Goal: Find specific page/section: Find specific page/section

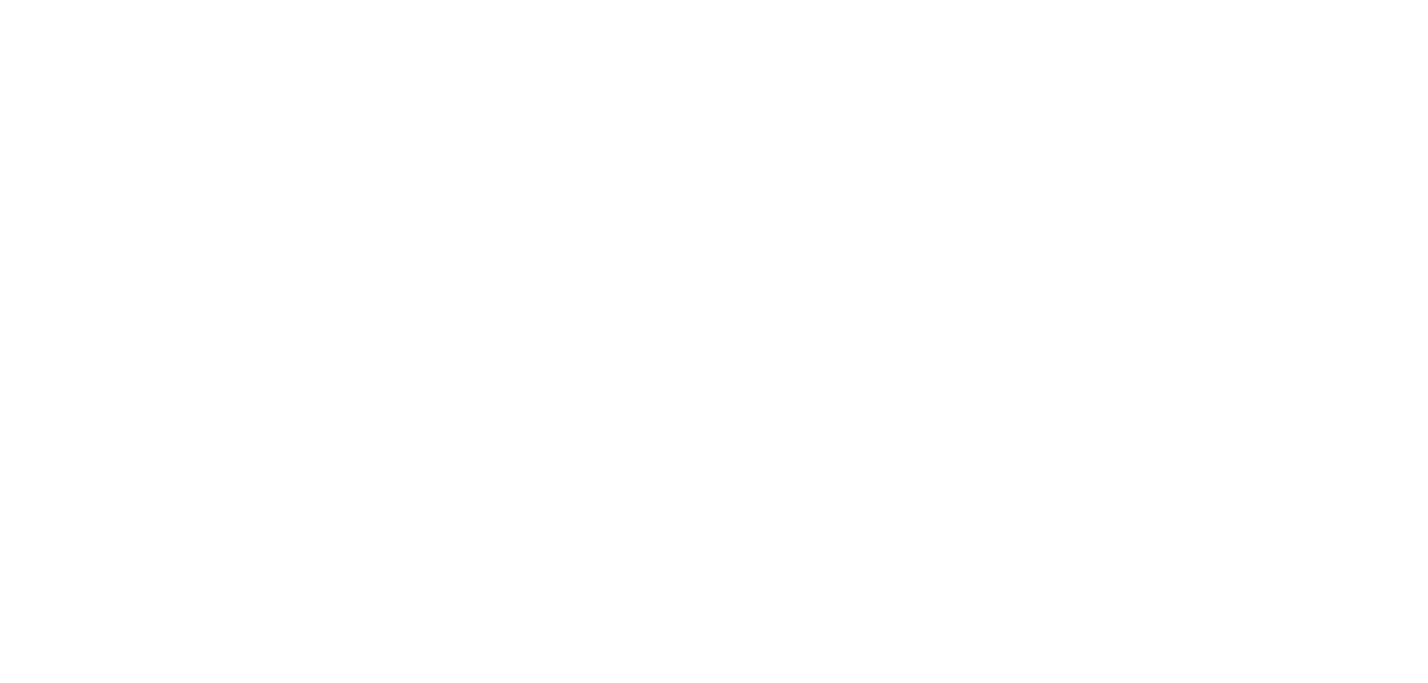
click at [520, 0] on html at bounding box center [714, 0] width 1428 height 0
click at [499, 0] on html at bounding box center [714, 0] width 1428 height 0
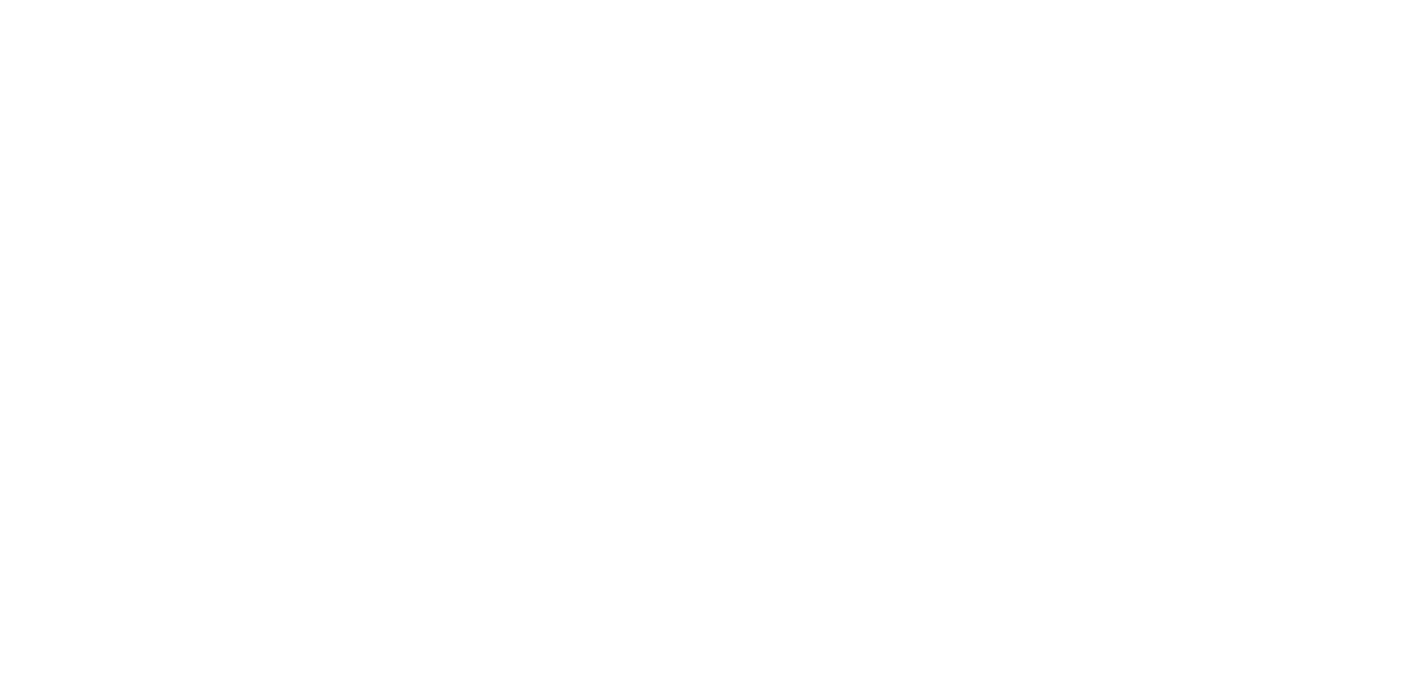
click at [500, 0] on html at bounding box center [714, 0] width 1428 height 0
drag, startPoint x: 506, startPoint y: 196, endPoint x: 532, endPoint y: 202, distance: 27.4
click at [514, 0] on html at bounding box center [714, 0] width 1428 height 0
click at [663, 0] on html at bounding box center [714, 0] width 1428 height 0
click at [602, 0] on html at bounding box center [714, 0] width 1428 height 0
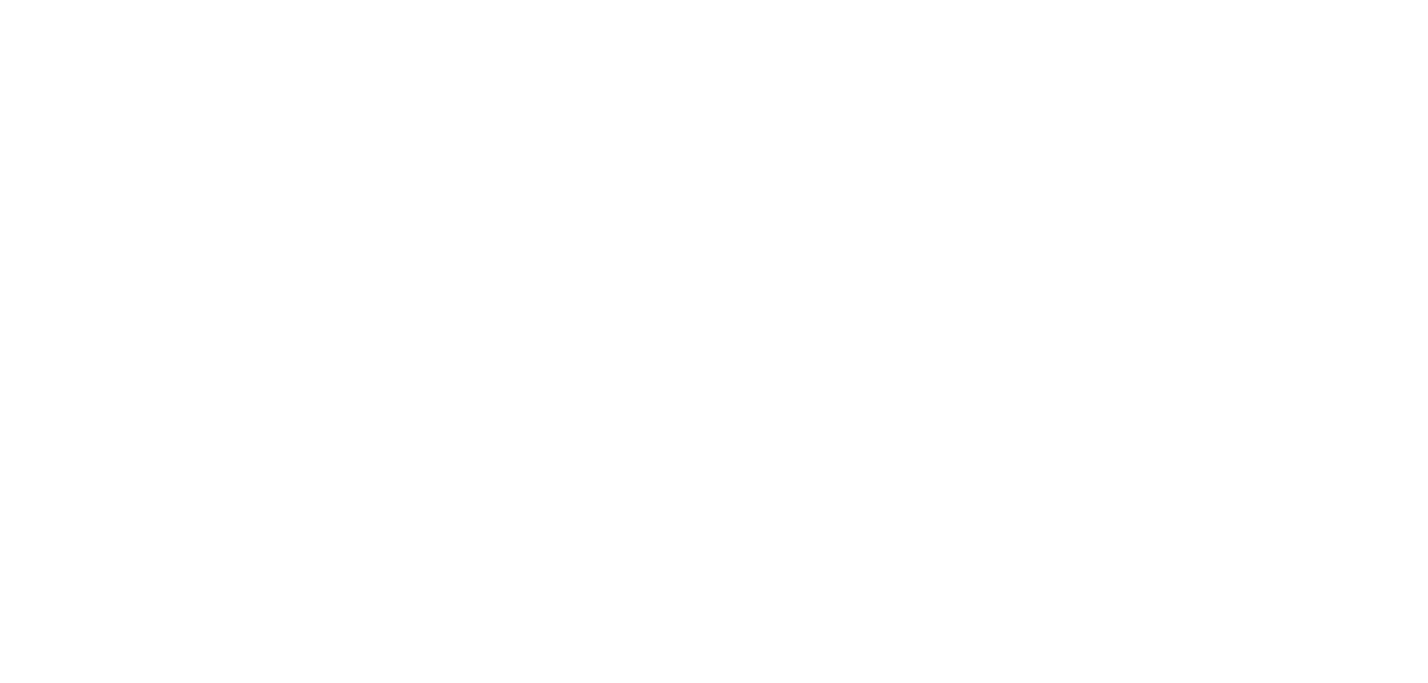
drag, startPoint x: 445, startPoint y: 116, endPoint x: 120, endPoint y: 1, distance: 343.8
click at [443, 0] on html at bounding box center [714, 0] width 1428 height 0
click at [1227, 0] on html at bounding box center [714, 0] width 1428 height 0
